Goal: Transaction & Acquisition: Purchase product/service

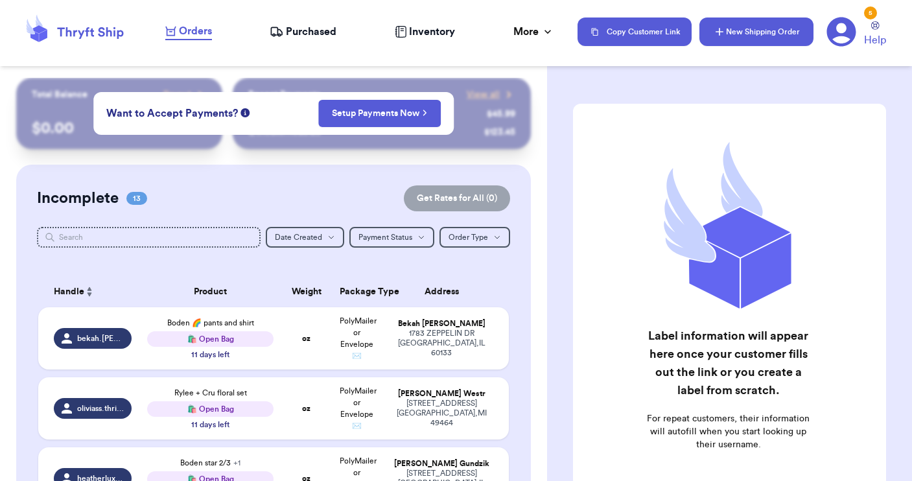
click at [743, 30] on button "New Shipping Order" at bounding box center [757, 32] width 114 height 29
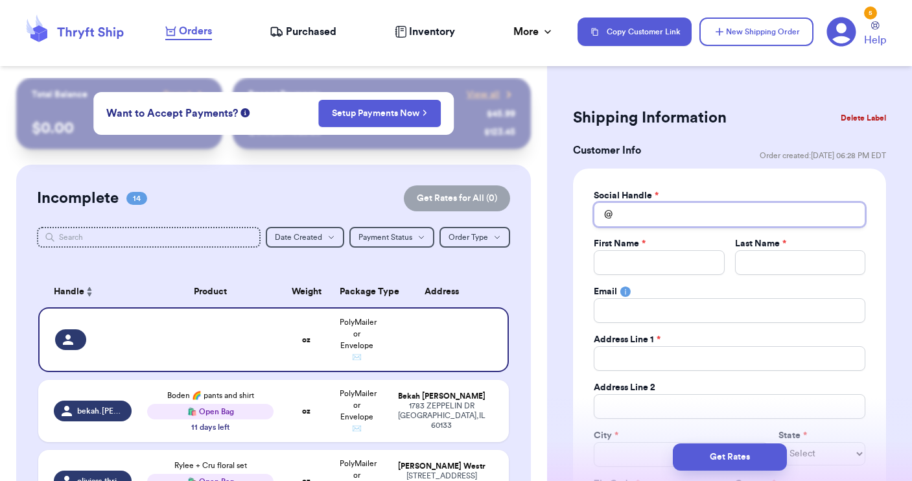
click at [626, 206] on input "Total Amount Paid" at bounding box center [730, 214] width 272 height 25
type input "j"
type input "jo"
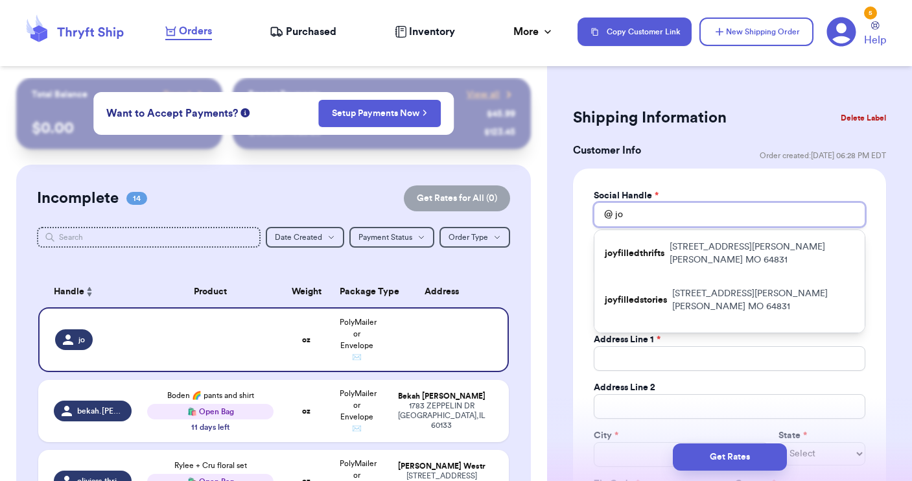
type input "jof"
click at [639, 212] on input "jof" at bounding box center [730, 214] width 272 height 25
type input "jo"
type input "j"
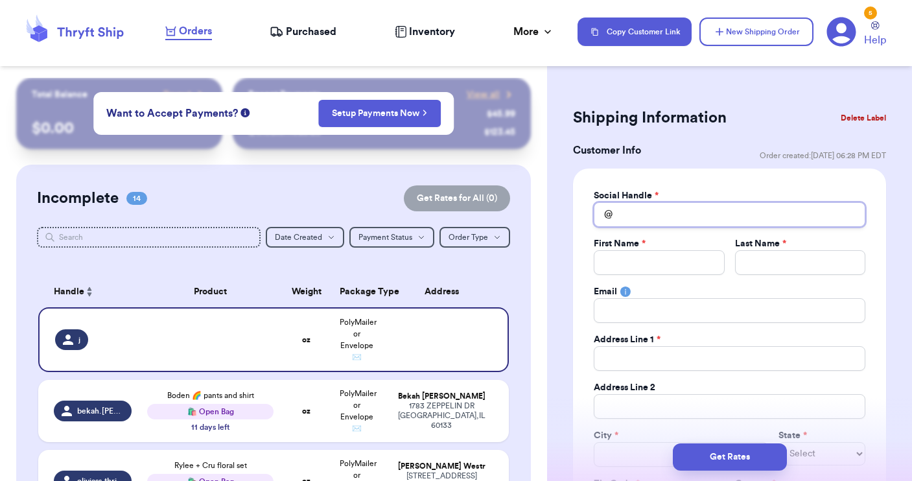
type input "_"
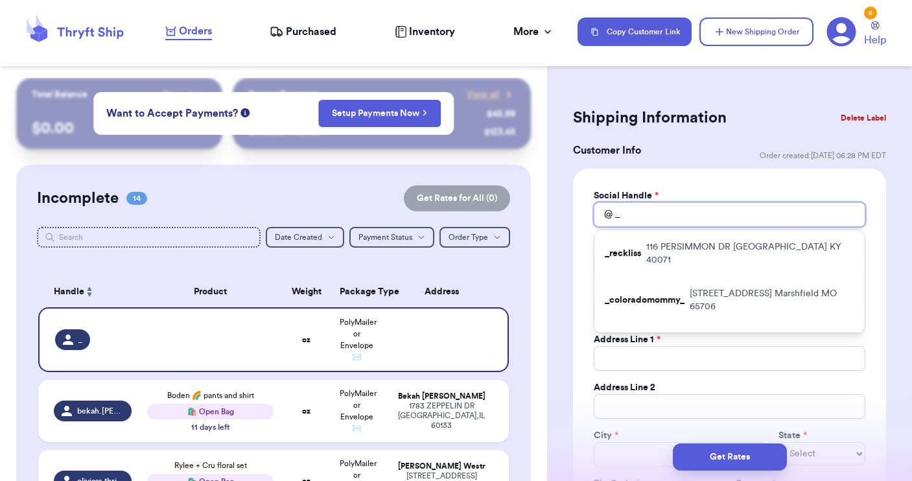
type input "_j"
type input "_jo"
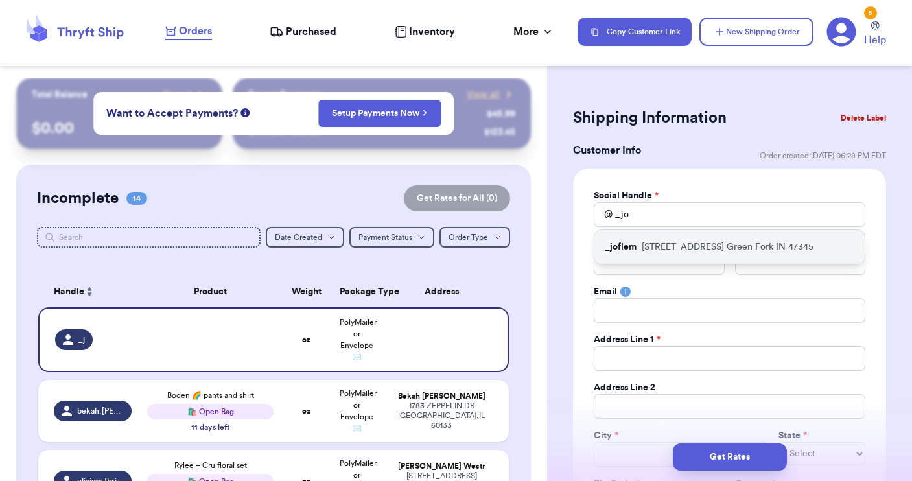
click at [628, 248] on p "_joflem" at bounding box center [621, 247] width 32 height 13
type input "_joflem"
type input "Jordan"
type input "Vogelzang"
type input "[STREET_ADDRESS]"
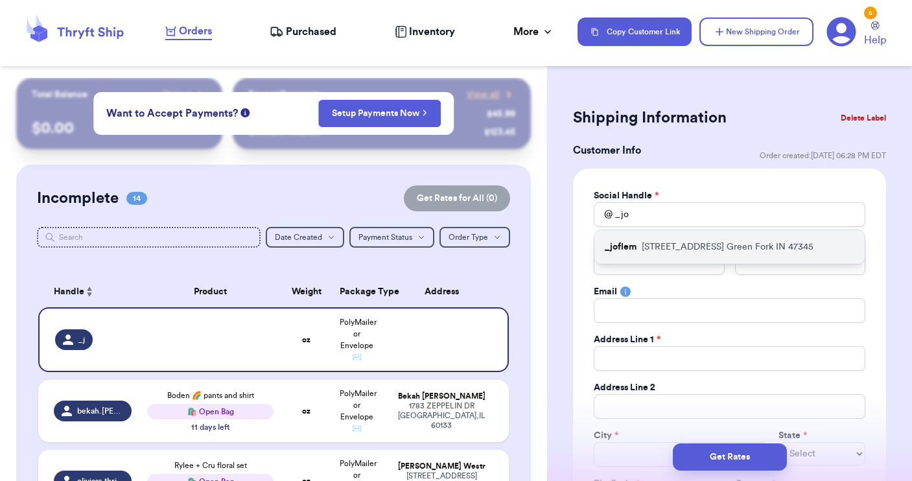
type input "Green Fork"
select select "IN"
type input "47345"
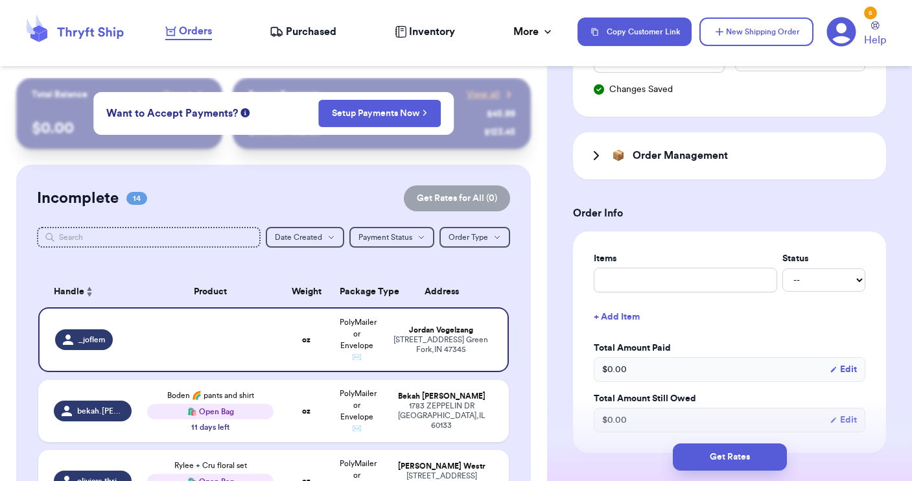
scroll to position [449, 0]
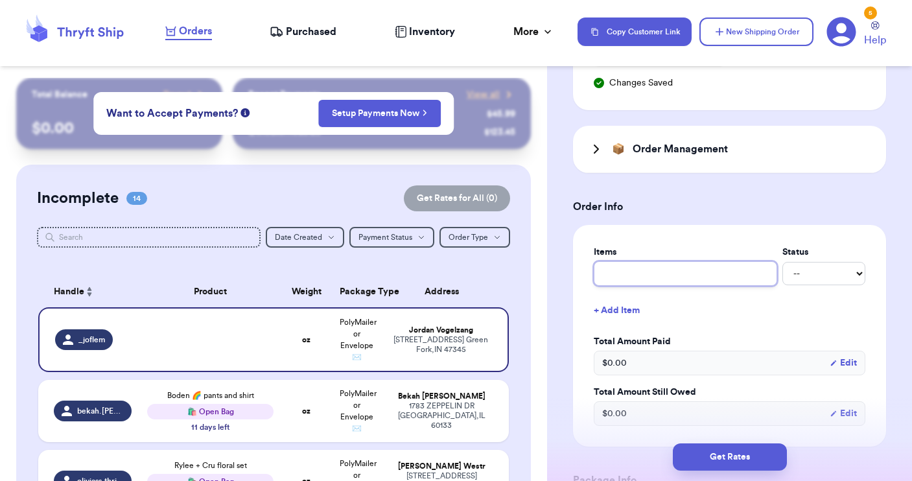
type input "R"
type input "R&"
type input "R&C"
type input "R&C p"
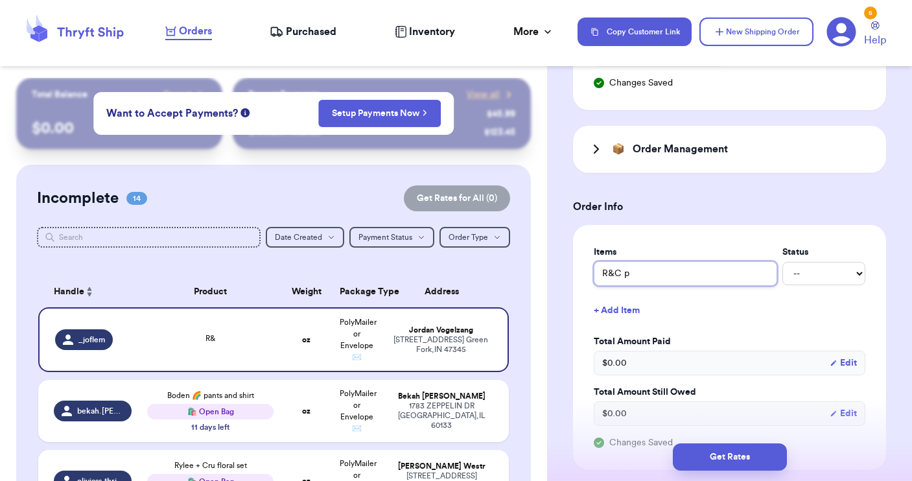
type input "R&C pa"
type input "R&C pan"
type input "R&C pant"
type input "R&C pants"
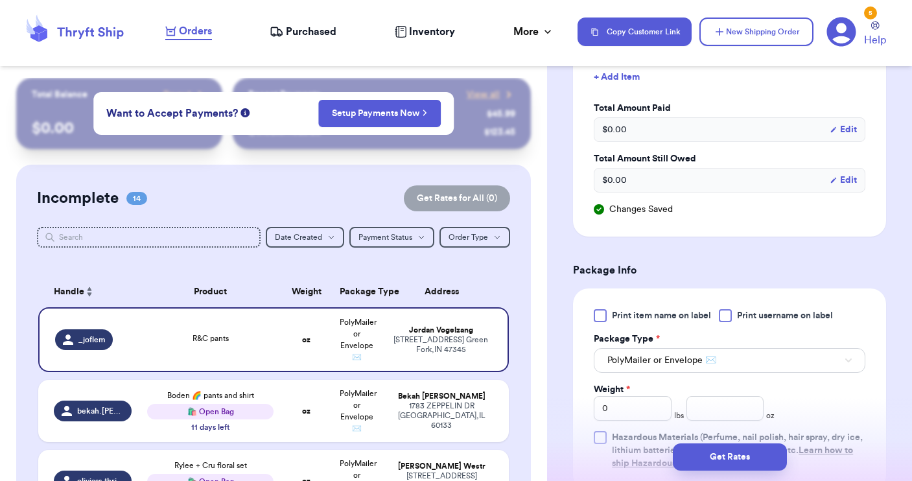
scroll to position [703, 0]
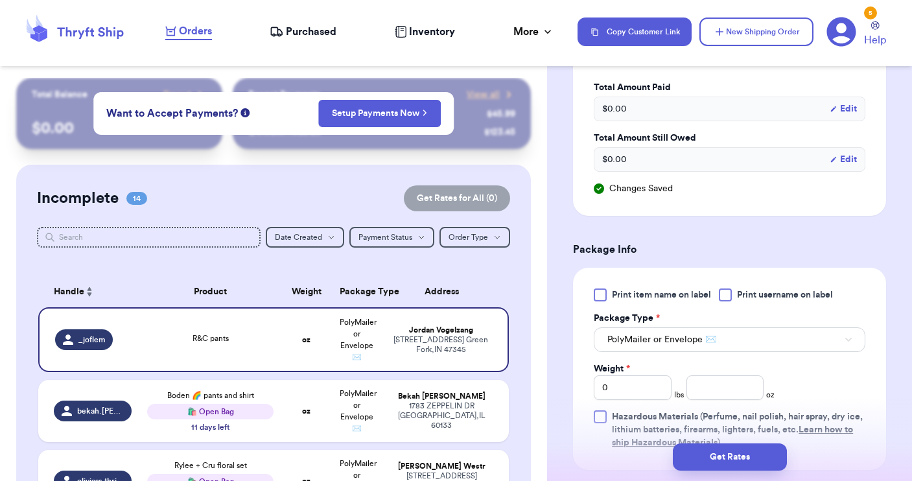
type input "R&C pants"
click at [728, 296] on div at bounding box center [725, 294] width 13 height 13
click at [0, 0] on input "Print username on label" at bounding box center [0, 0] width 0 height 0
click at [705, 386] on input "number" at bounding box center [726, 387] width 78 height 25
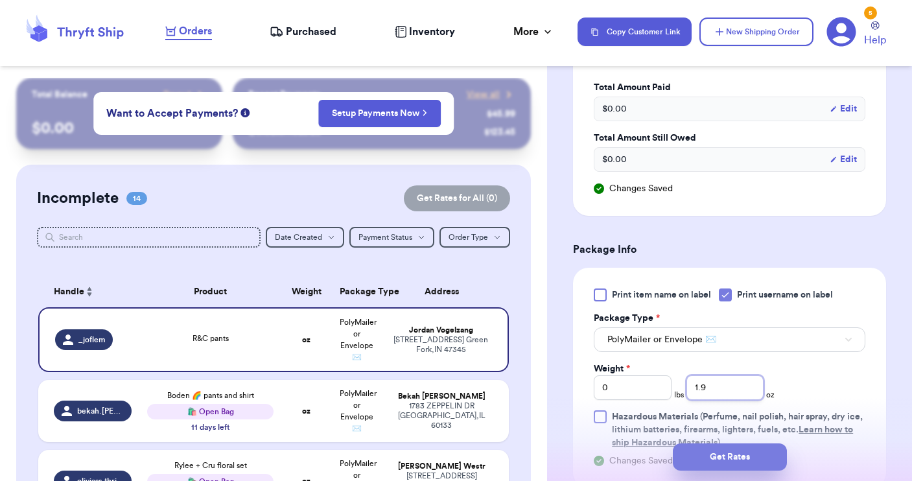
type input "1.9"
click at [741, 463] on button "Get Rates" at bounding box center [730, 456] width 114 height 27
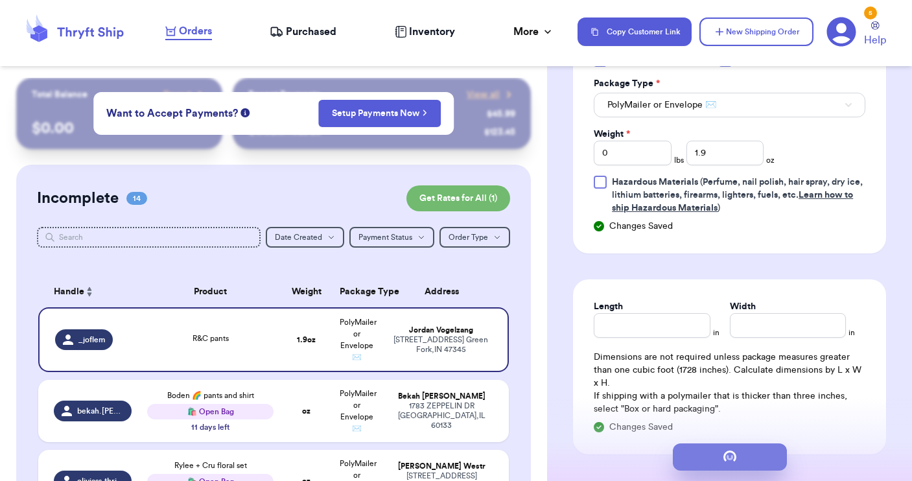
scroll to position [0, 0]
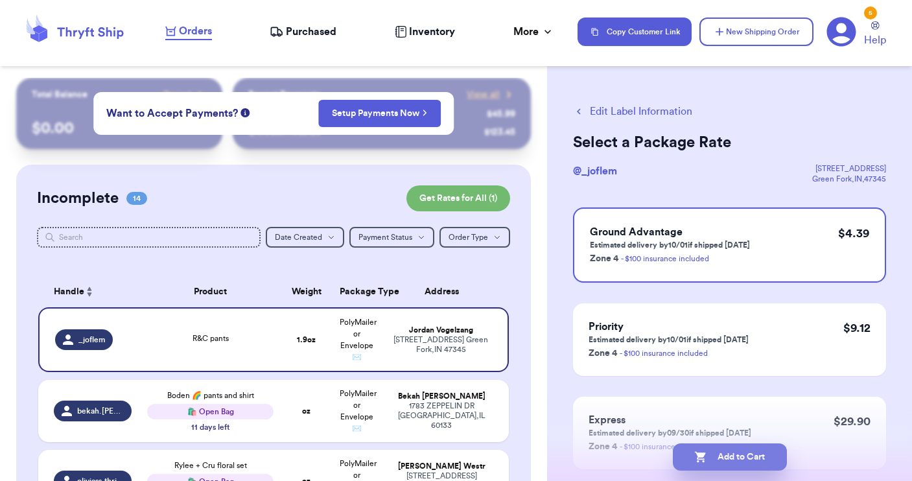
click at [727, 454] on button "Add to Cart" at bounding box center [730, 456] width 114 height 27
checkbox input "true"
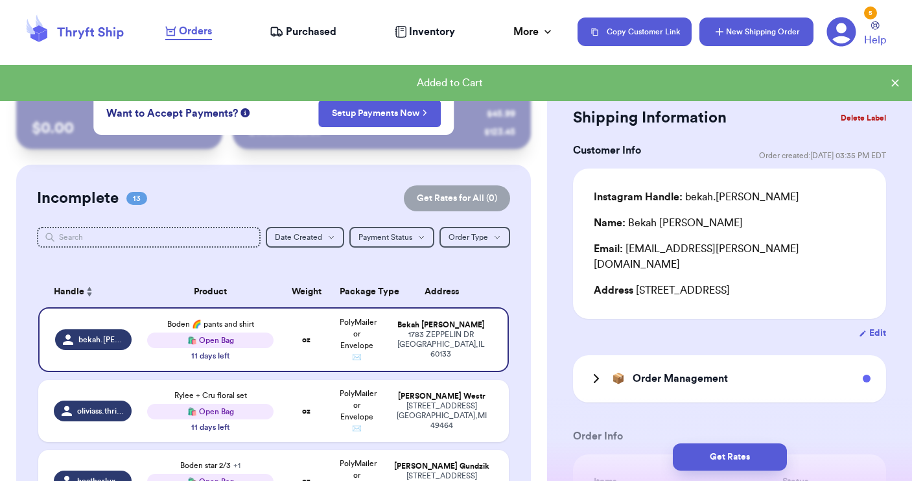
click at [742, 35] on button "New Shipping Order" at bounding box center [757, 32] width 114 height 29
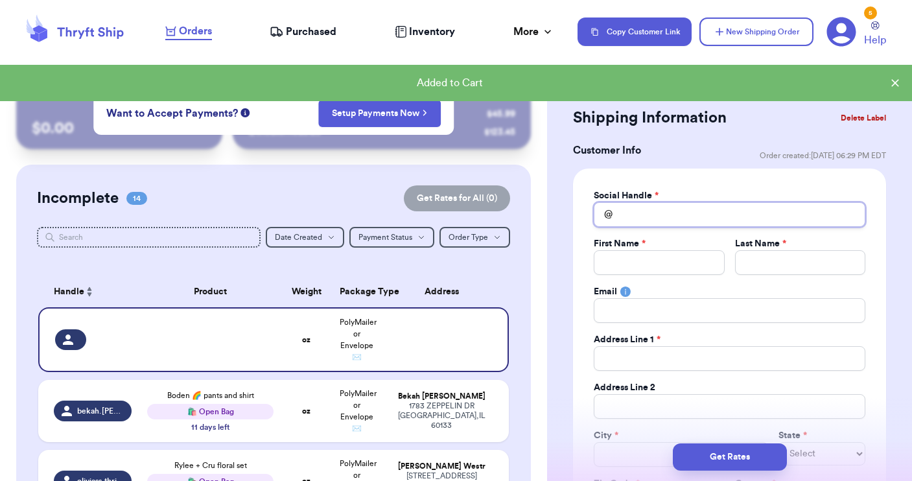
click at [625, 214] on input "Total Amount Paid" at bounding box center [730, 214] width 272 height 25
type input "k"
type input "kd"
type input "kdi"
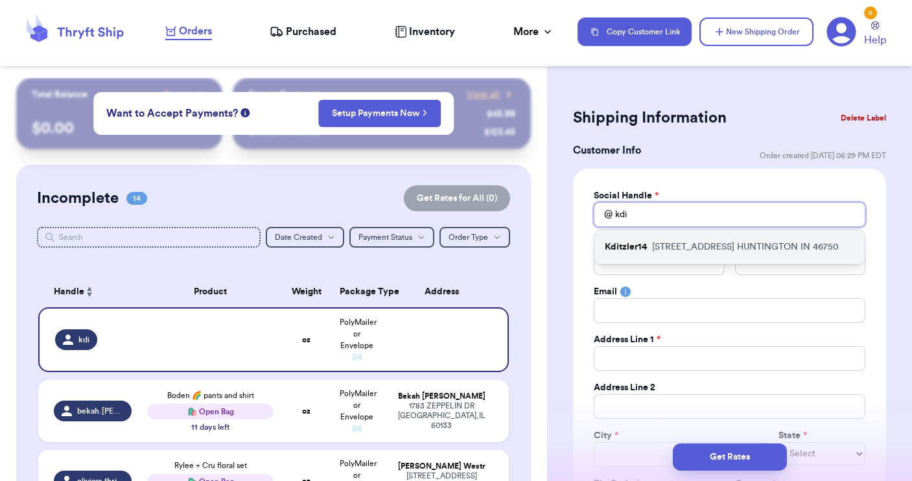
type input "kdi"
click at [615, 248] on p "Kditzler14" at bounding box center [626, 247] width 42 height 13
type input "Kditzler14"
type input "Karissa"
type input "[PERSON_NAME]"
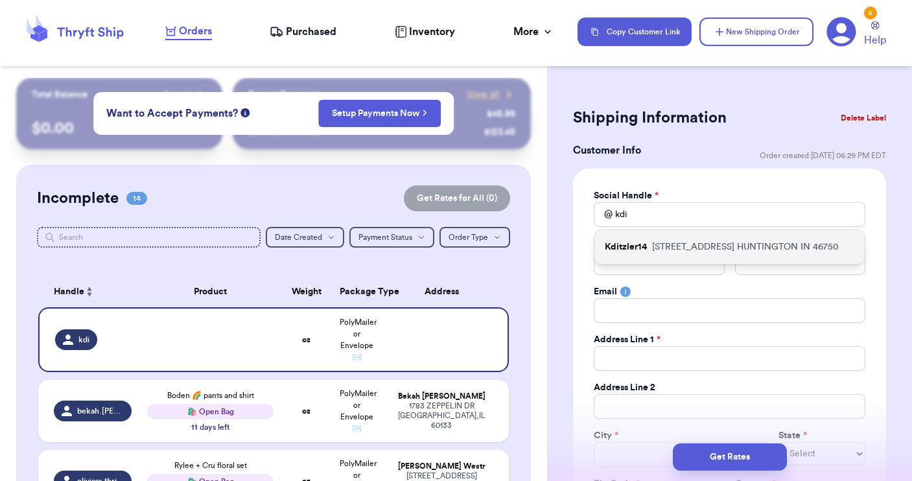
type input "[EMAIL_ADDRESS][DOMAIN_NAME]"
type input "[STREET_ADDRESS]"
type input "HUNTINGTON"
select select "IN"
type input "46750"
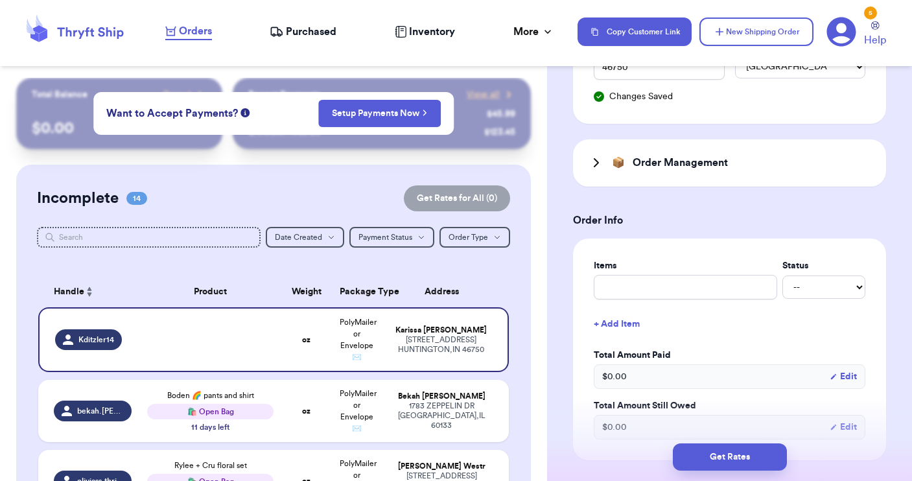
scroll to position [440, 0]
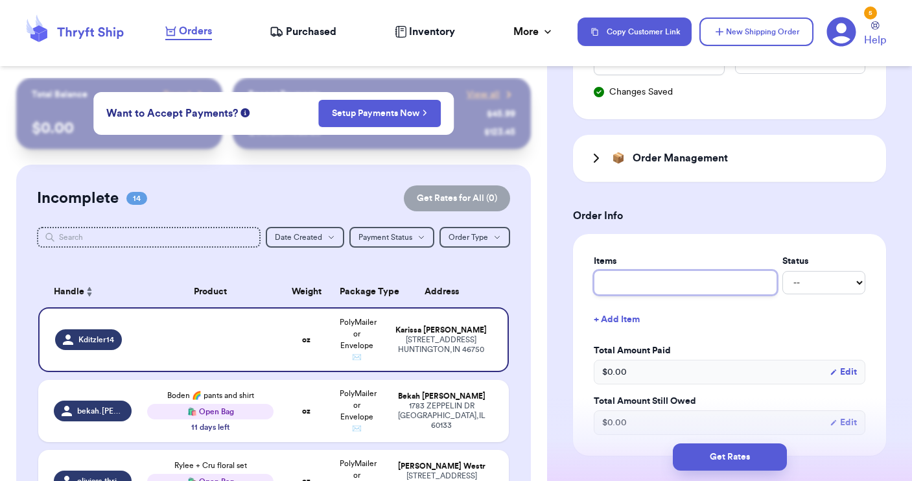
type input "c"
type input "cl"
type input "clo"
type input "clot"
type input "cloth"
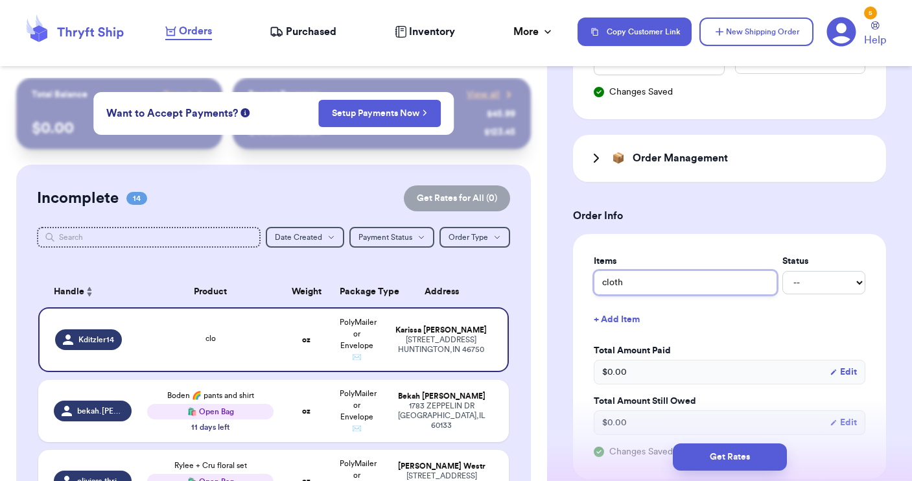
type input "clothe"
type input "clothes"
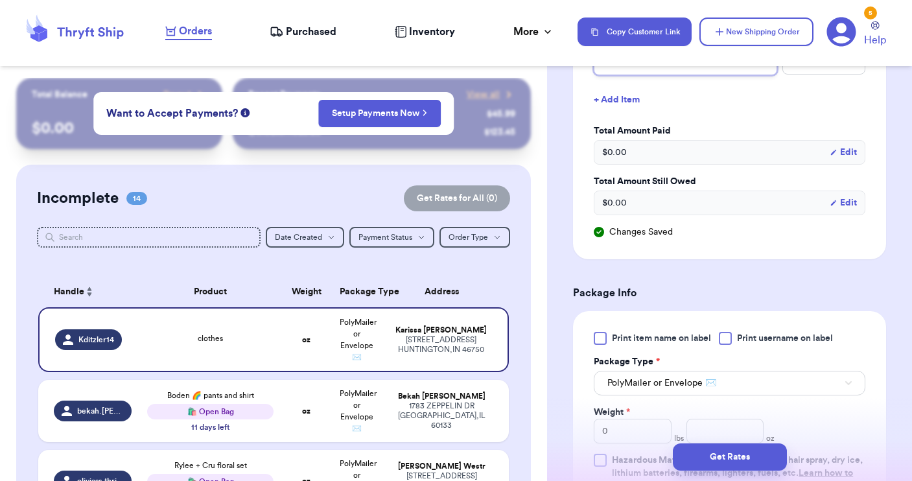
scroll to position [672, 0]
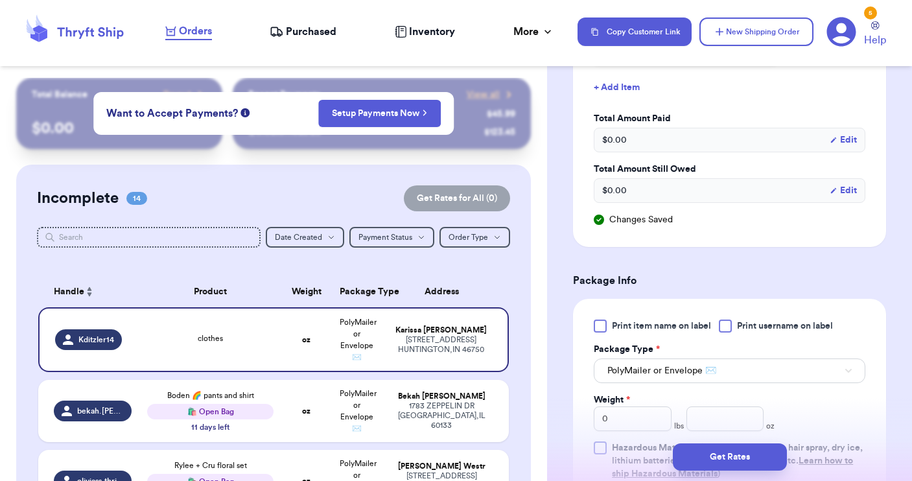
type input "clothes"
click at [724, 327] on div at bounding box center [725, 326] width 13 height 13
click at [0, 0] on input "Print username on label" at bounding box center [0, 0] width 0 height 0
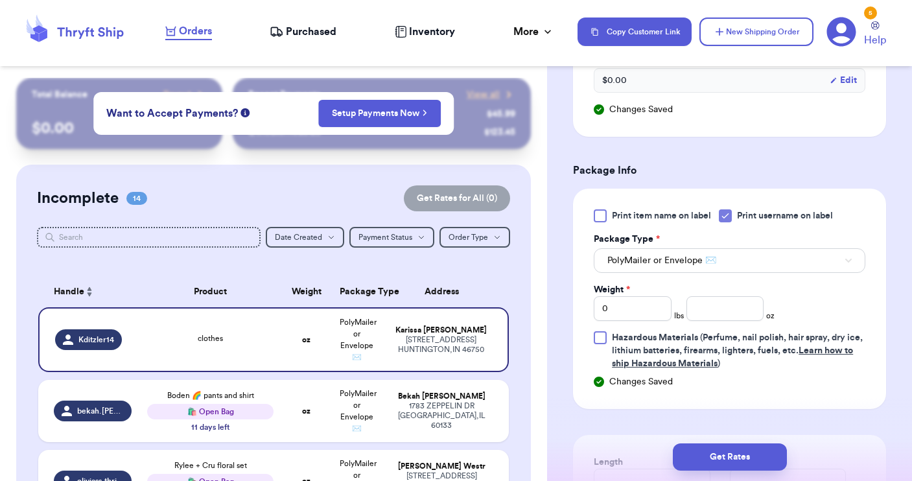
scroll to position [788, 0]
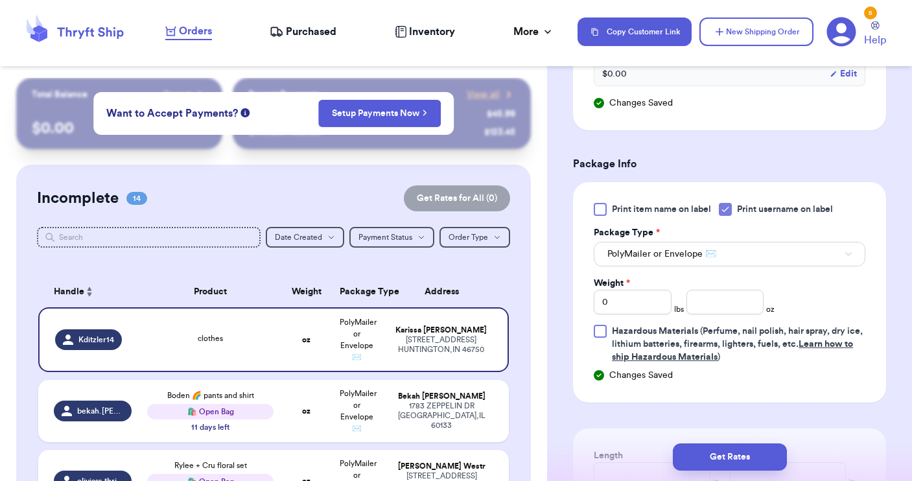
click at [731, 213] on icon at bounding box center [725, 209] width 10 height 10
click at [0, 0] on input "Print username on label" at bounding box center [0, 0] width 0 height 0
click at [701, 303] on input "number" at bounding box center [726, 302] width 78 height 25
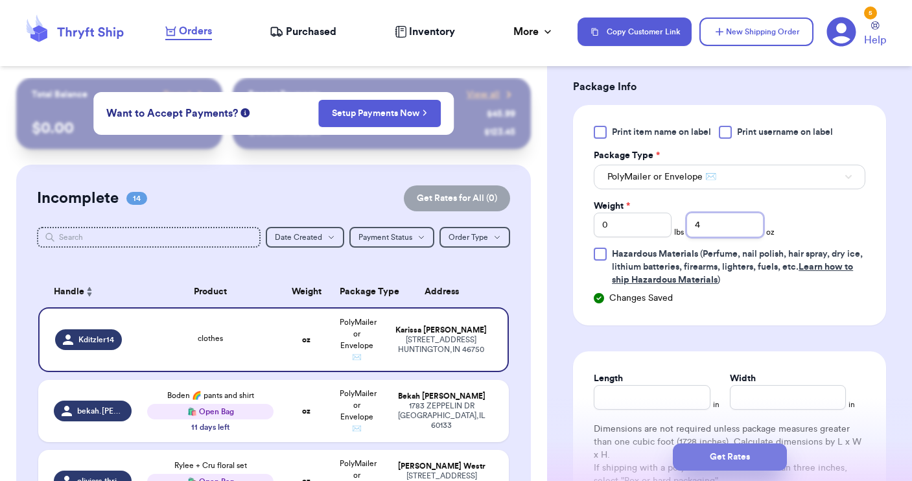
type input "4"
click at [718, 455] on button "Get Rates" at bounding box center [730, 456] width 114 height 27
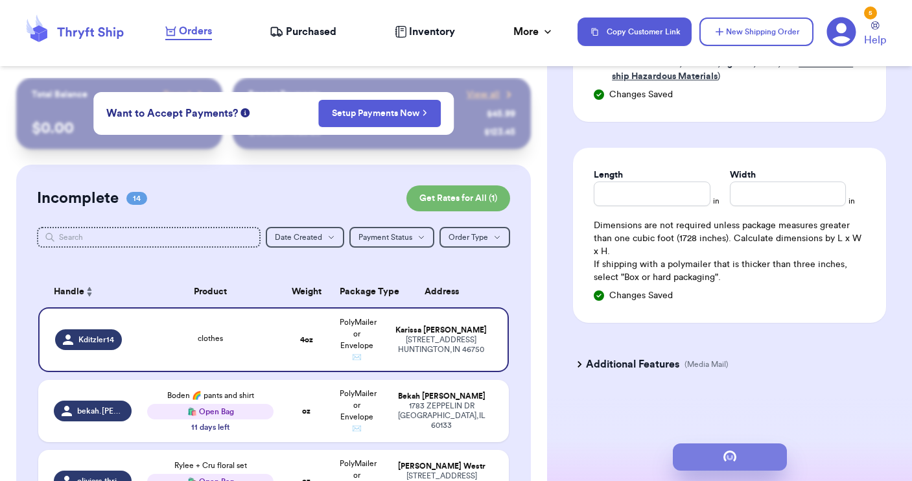
scroll to position [0, 0]
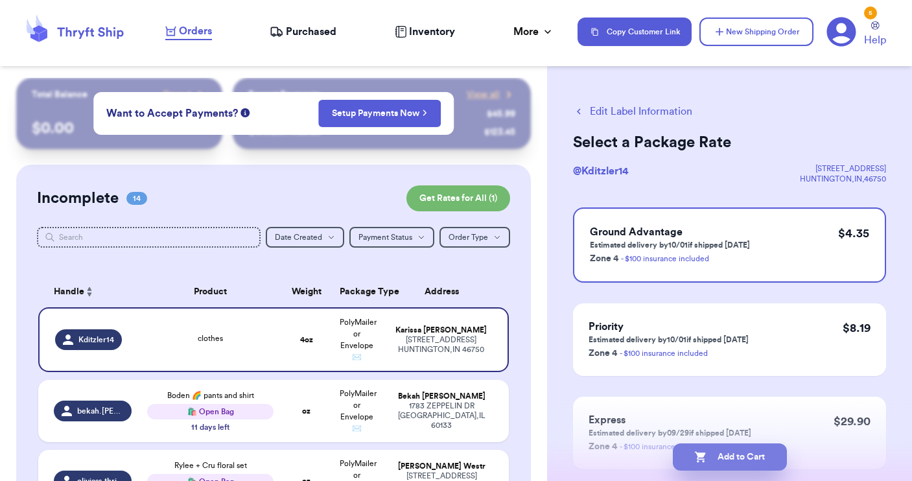
click at [734, 458] on button "Add to Cart" at bounding box center [730, 456] width 114 height 27
checkbox input "true"
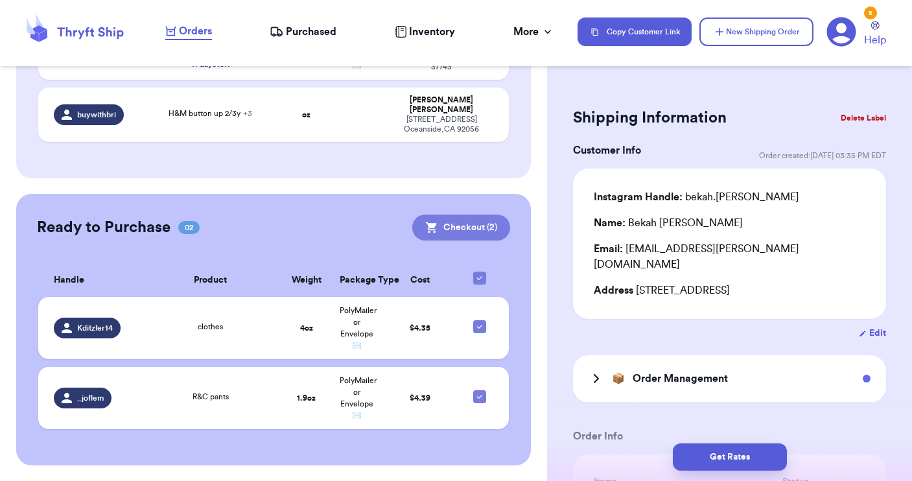
click at [412, 228] on button "Checkout ( 2 )" at bounding box center [461, 228] width 98 height 26
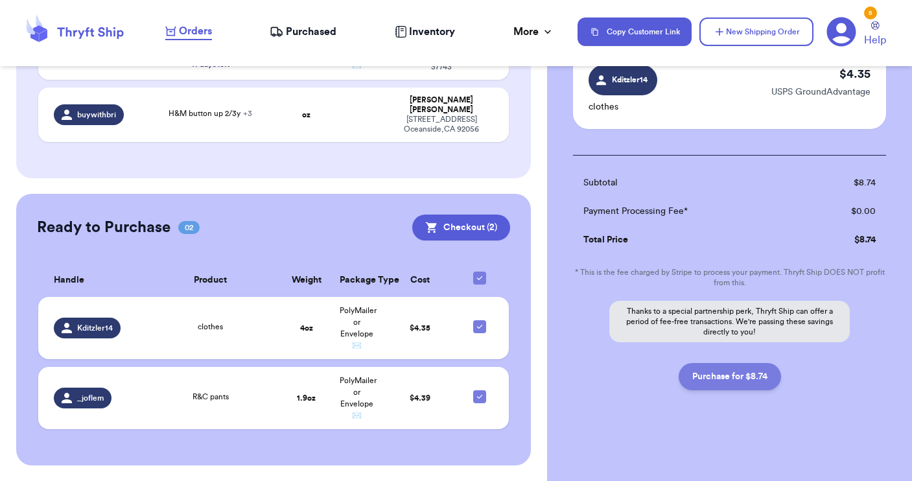
scroll to position [202, 0]
click at [724, 384] on button "Purchase for $8.74" at bounding box center [730, 376] width 102 height 27
checkbox input "false"
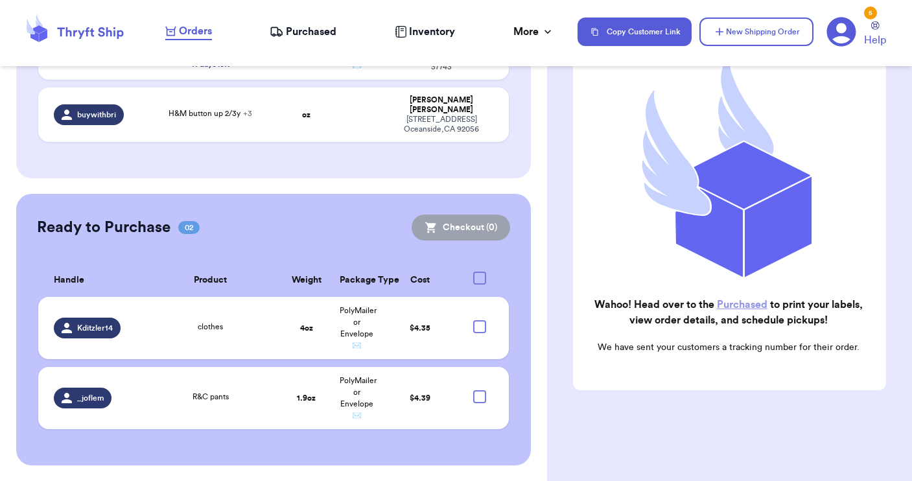
scroll to position [145, 0]
checkbox input "true"
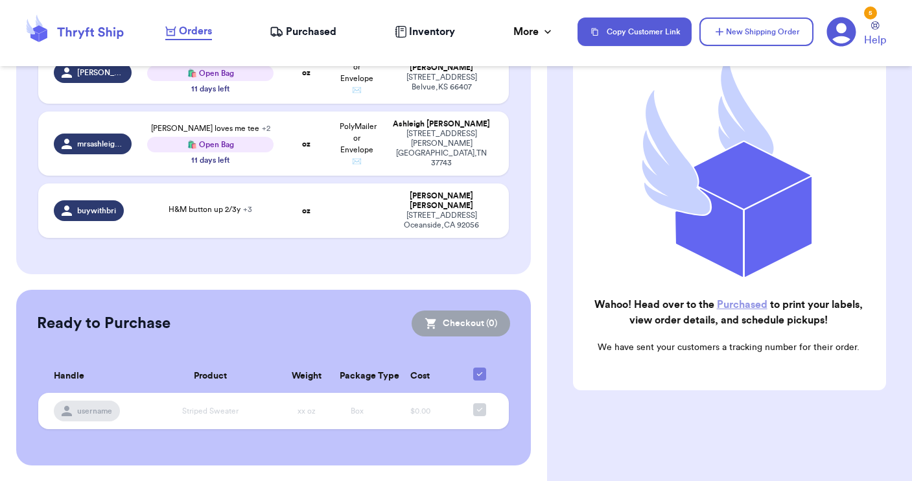
click at [742, 307] on link "Purchased" at bounding box center [742, 305] width 51 height 10
